Goal: Information Seeking & Learning: Check status

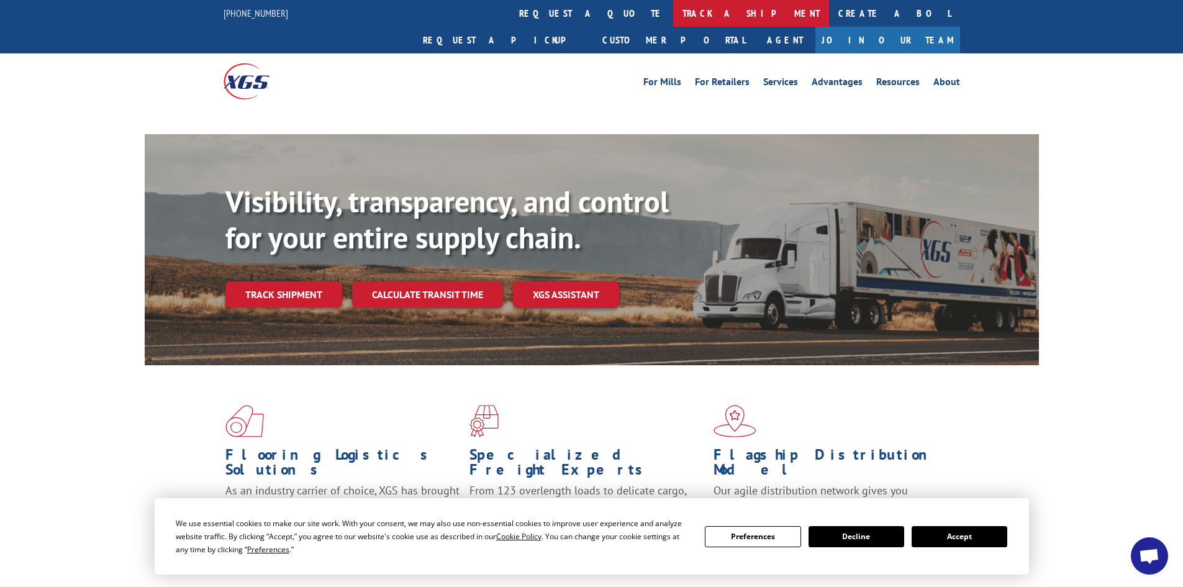
click at [673, 9] on link "track a shipment" at bounding box center [751, 13] width 156 height 27
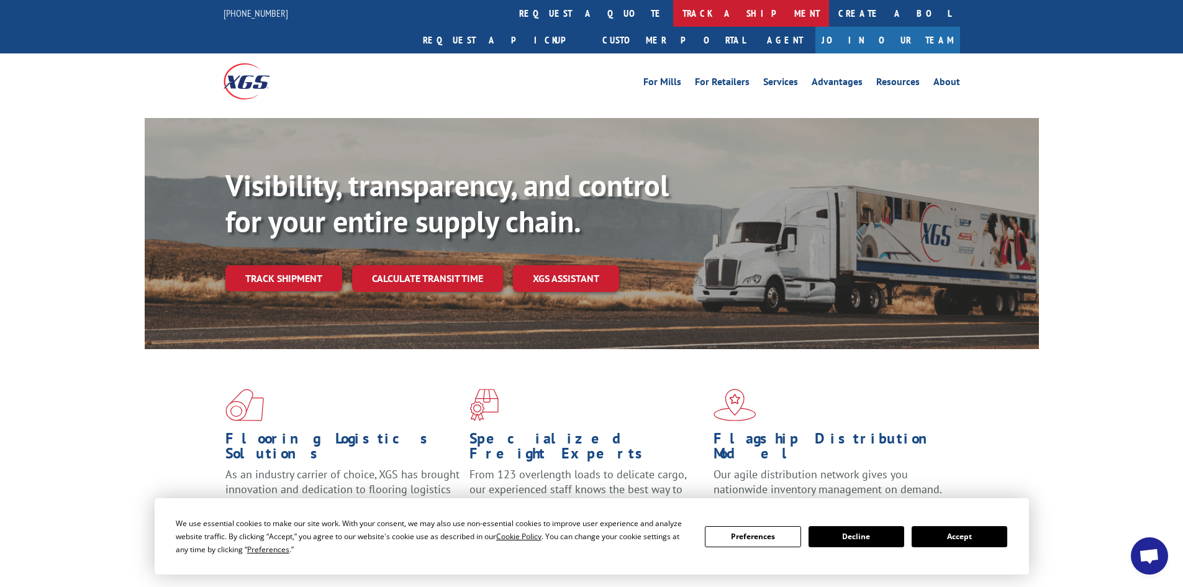
click at [673, 9] on link "track a shipment" at bounding box center [751, 13] width 156 height 27
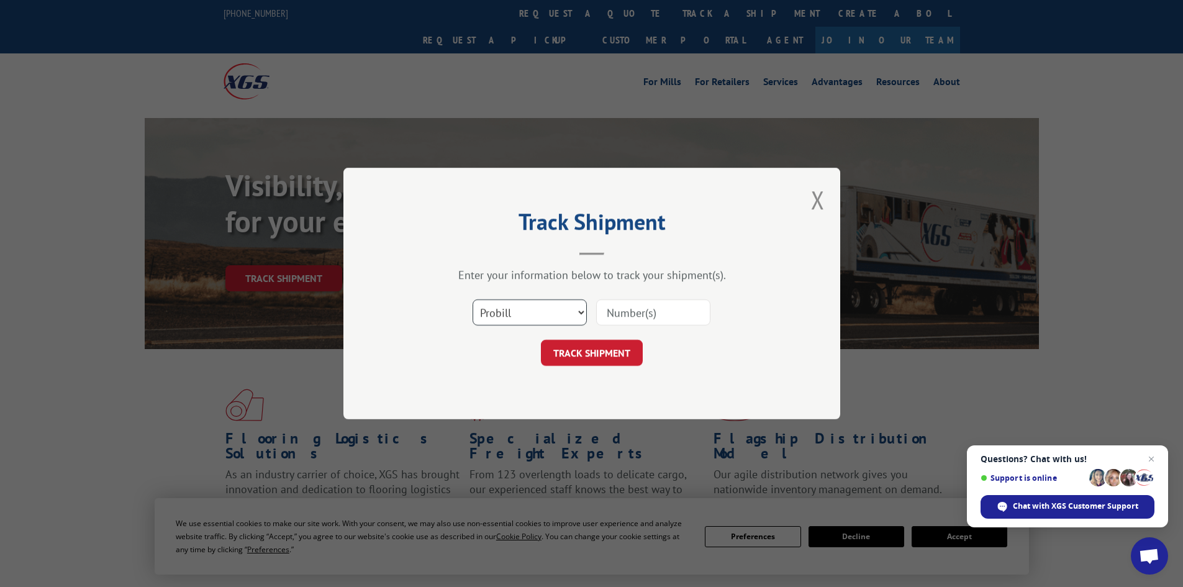
click at [549, 313] on select "Select category... Probill BOL PO" at bounding box center [529, 312] width 114 height 26
select select "bol"
click at [472, 299] on select "Select category... Probill BOL PO" at bounding box center [529, 312] width 114 height 26
click at [625, 317] on input at bounding box center [653, 312] width 114 height 26
paste input "451949"
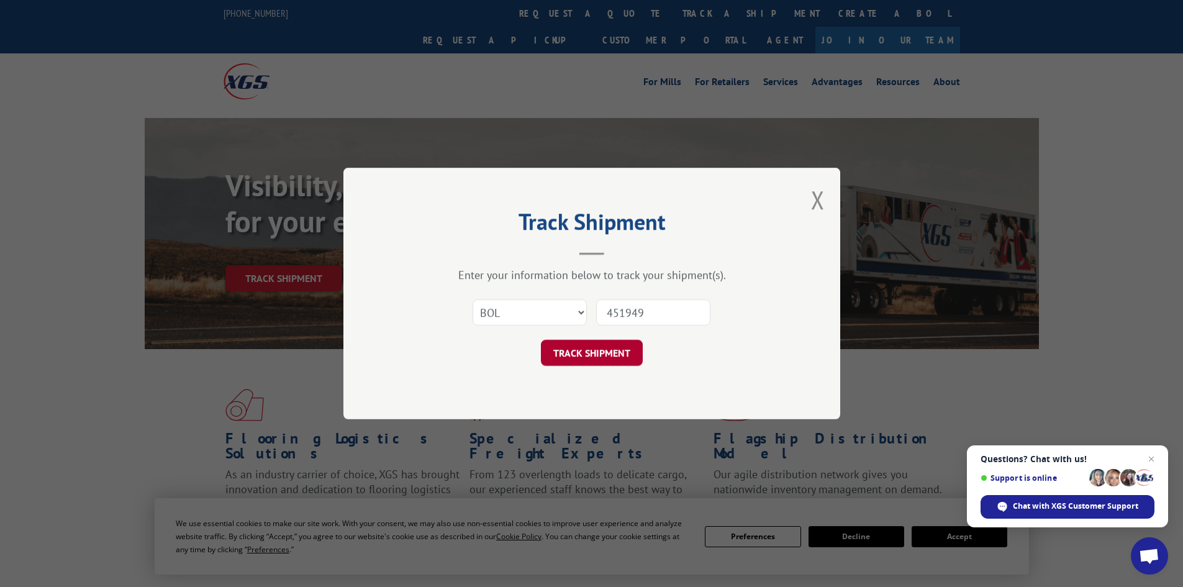
type input "451949"
click at [605, 356] on button "TRACK SHIPMENT" at bounding box center [592, 353] width 102 height 26
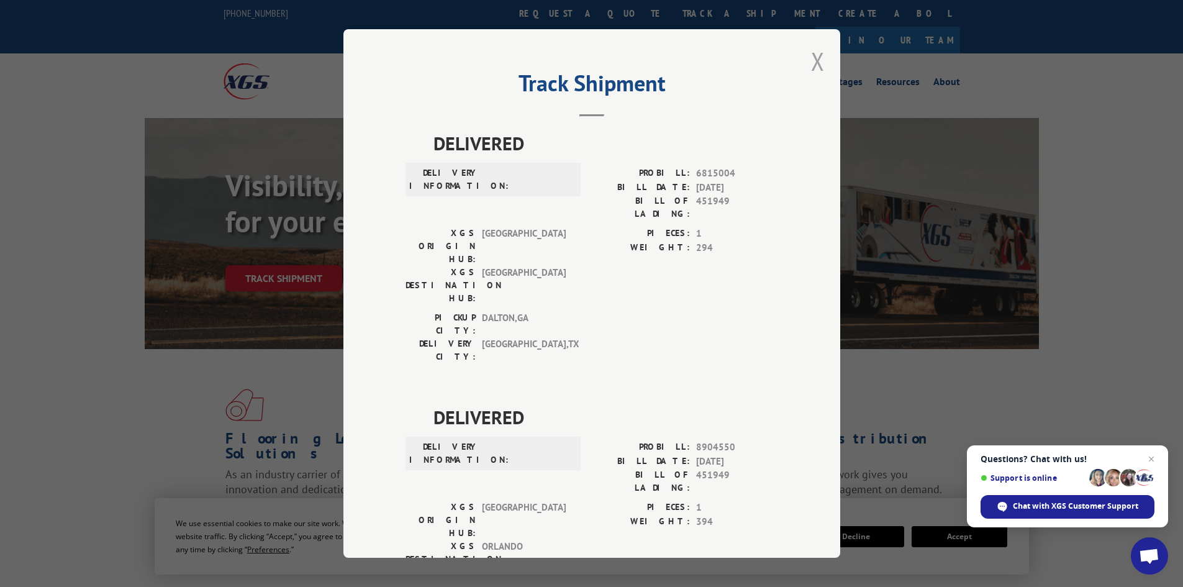
click at [813, 61] on button "Close modal" at bounding box center [818, 61] width 14 height 33
